Goal: Communication & Community: Answer question/provide support

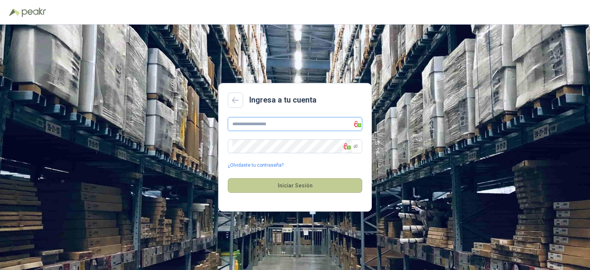
type input "**********"
click at [310, 183] on button "Iniciar Sesión" at bounding box center [295, 185] width 134 height 15
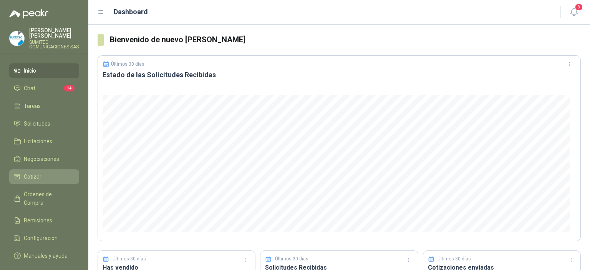
click at [48, 181] on li "Cotizar" at bounding box center [44, 177] width 61 height 8
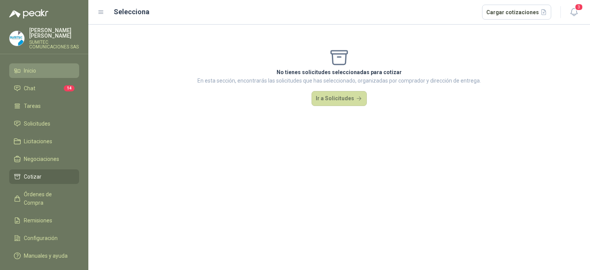
click at [35, 75] on span "Inicio" at bounding box center [30, 70] width 12 height 8
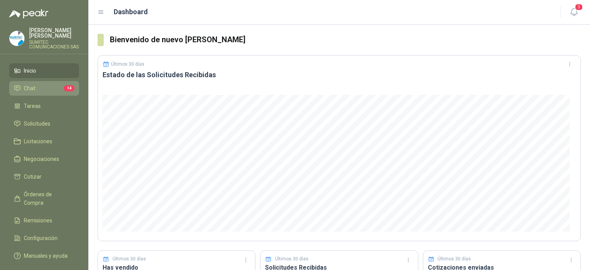
click at [39, 92] on li "Chat 14" at bounding box center [44, 88] width 61 height 8
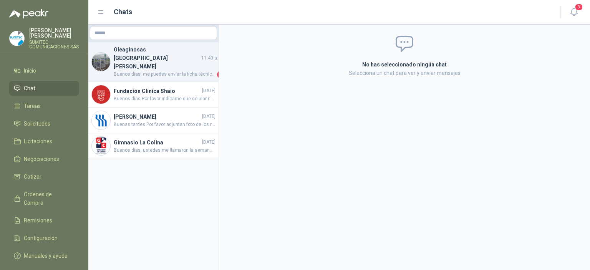
click at [153, 71] on span "Buenos días, me puedes enviar la ficha técnica?" at bounding box center [165, 75] width 102 height 8
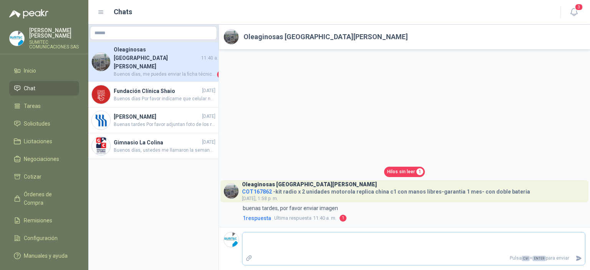
click at [244, 258] on label "Adjuntar archivos" at bounding box center [248, 258] width 13 height 13
click at [0, 0] on input "file" at bounding box center [0, 0] width 0 height 0
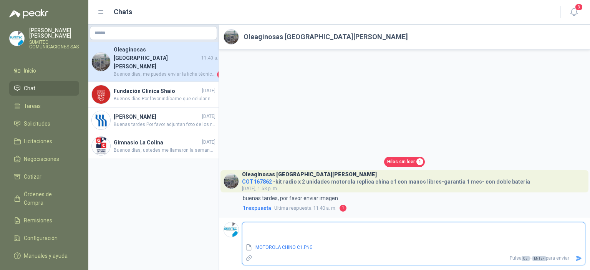
click at [579, 259] on icon "Enviar" at bounding box center [578, 258] width 5 height 5
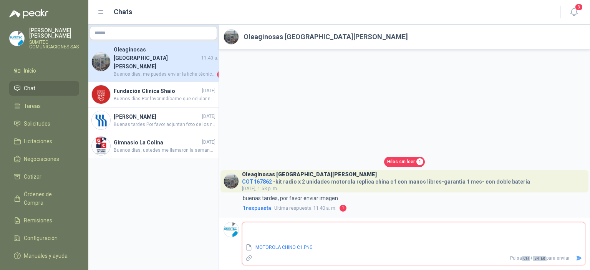
click at [578, 260] on icon "Enviar" at bounding box center [579, 258] width 5 height 5
click at [260, 232] on textarea at bounding box center [413, 233] width 343 height 18
click at [576, 247] on icon "delete" at bounding box center [577, 247] width 5 height 5
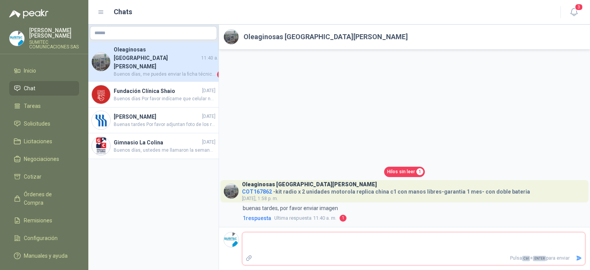
click at [317, 250] on textarea at bounding box center [413, 243] width 343 height 18
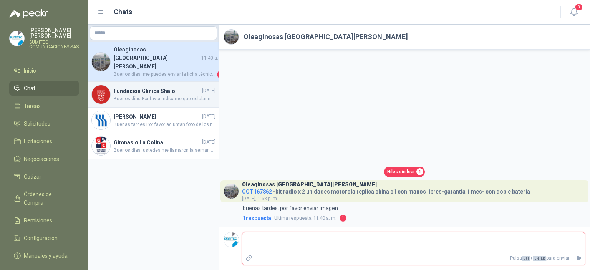
click at [158, 87] on h4 "Fundación Clínica Shaio" at bounding box center [157, 91] width 87 height 8
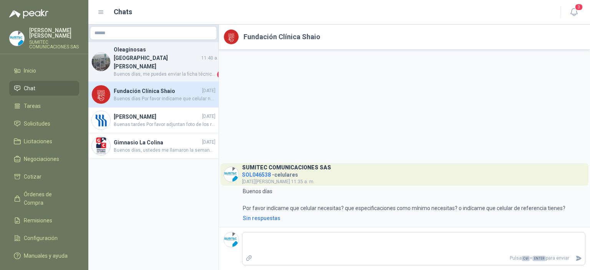
click at [148, 71] on span "Buenos días, me puedes enviar la ficha técnica?" at bounding box center [165, 75] width 102 height 8
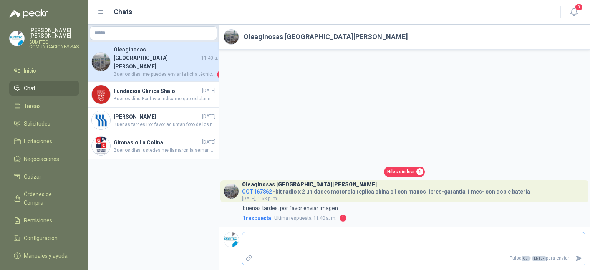
click at [246, 258] on icon "Adjuntar archivos" at bounding box center [248, 258] width 7 height 7
click at [0, 0] on input "file" at bounding box center [0, 0] width 0 height 0
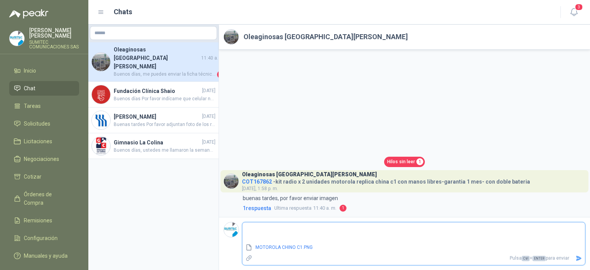
click at [578, 258] on icon "Enviar" at bounding box center [578, 258] width 5 height 5
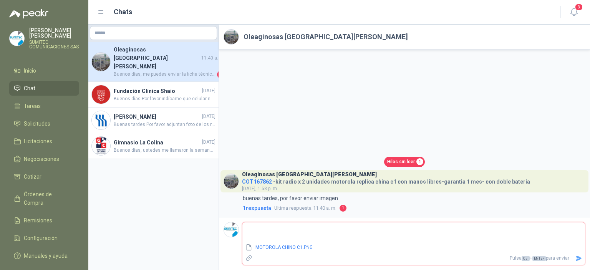
type textarea "*"
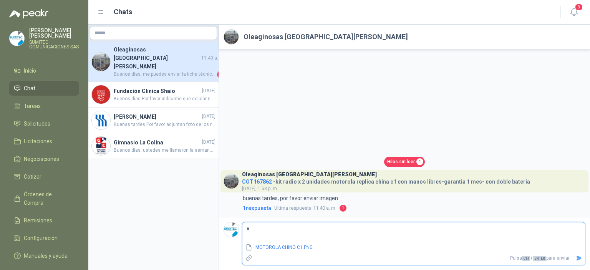
type textarea "**"
type textarea "***"
type textarea "****"
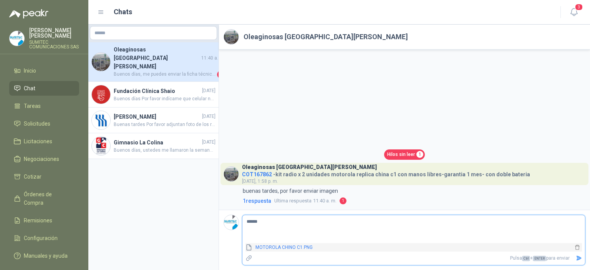
type textarea "****"
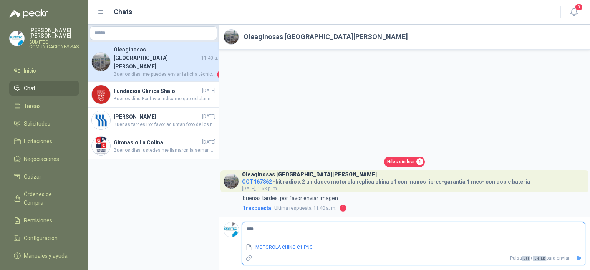
type textarea "****"
click at [318, 254] on p "Pulsa Ctrl + ENTER para enviar" at bounding box center [413, 258] width 317 height 13
click at [576, 258] on icon "Enviar" at bounding box center [579, 258] width 7 height 7
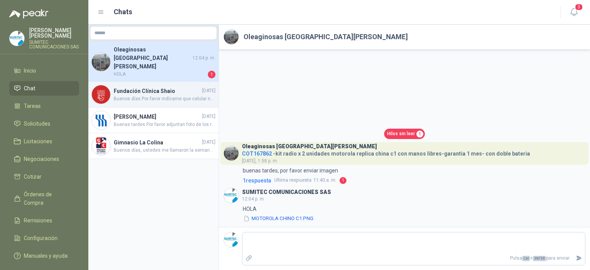
click at [176, 87] on h4 "Fundación Clínica Shaio" at bounding box center [157, 91] width 87 height 8
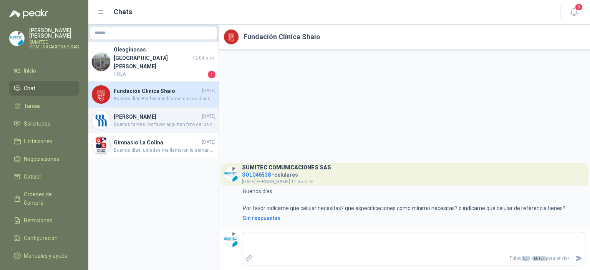
click at [158, 108] on div "[PERSON_NAME] [DATE] Buenas tardes Por favor adjuntan foto de los radios" at bounding box center [153, 121] width 130 height 26
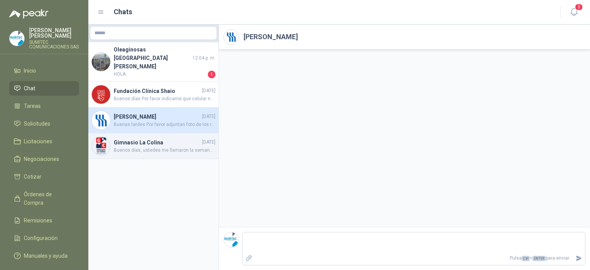
click at [146, 147] on span "Buenos días, ustedes me llamaron la semana pasada, quería saber si tienen algun…" at bounding box center [165, 150] width 102 height 7
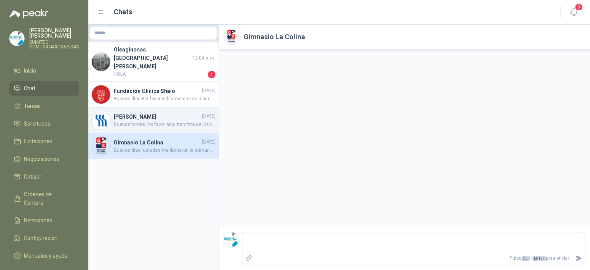
click at [133, 121] on span "Buenas tardes Por favor adjuntan foto de los radios" at bounding box center [165, 124] width 102 height 7
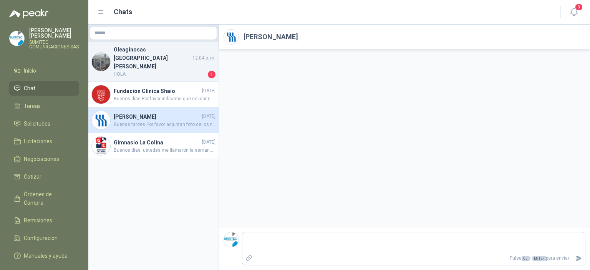
click at [155, 47] on h4 "Oleaginosas [GEOGRAPHIC_DATA][PERSON_NAME]" at bounding box center [152, 57] width 77 height 25
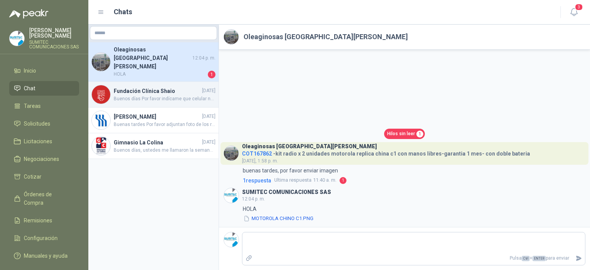
click at [145, 95] on span "Buenos días Por favor indícame que celular necesitas? que especificaciones como…" at bounding box center [165, 98] width 102 height 7
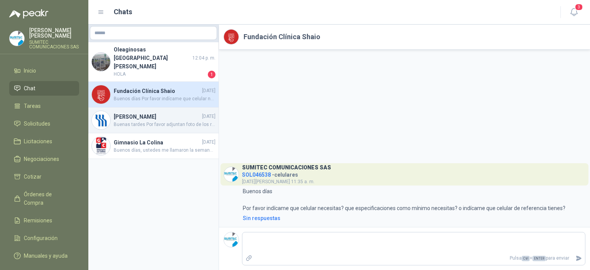
click at [138, 113] on h4 "[PERSON_NAME]" at bounding box center [157, 117] width 87 height 8
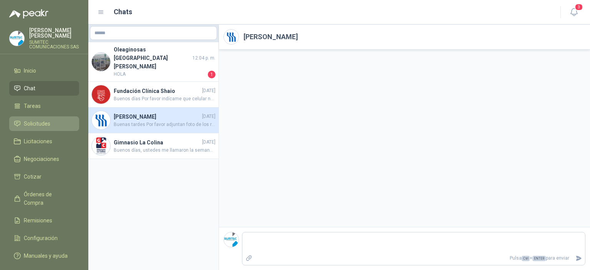
click at [42, 127] on span "Solicitudes" at bounding box center [37, 123] width 27 height 8
